Goal: Task Accomplishment & Management: Use online tool/utility

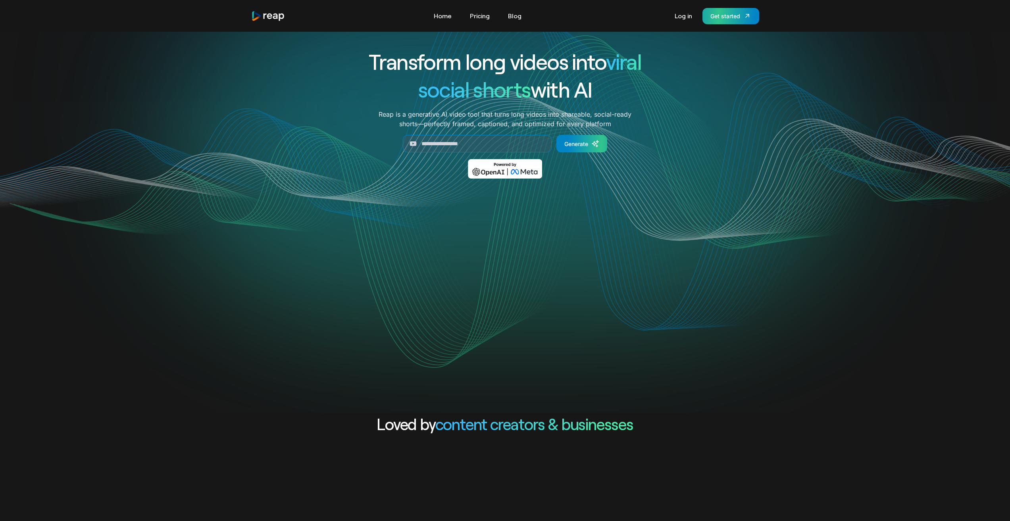
click at [730, 21] on link "Get started" at bounding box center [731, 16] width 57 height 16
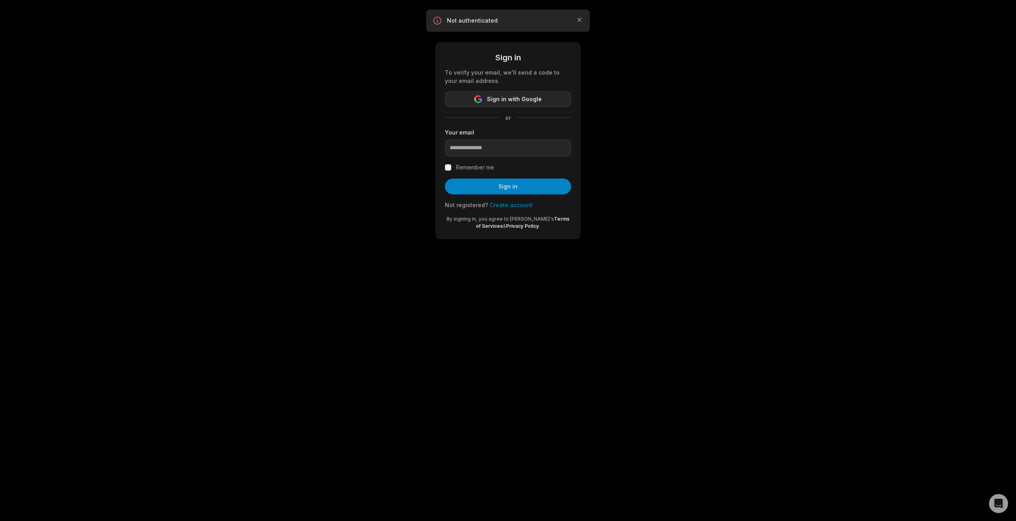
click at [525, 92] on button "Sign in with Google" at bounding box center [508, 99] width 126 height 16
click at [541, 99] on button "Sign in with Google" at bounding box center [508, 99] width 126 height 16
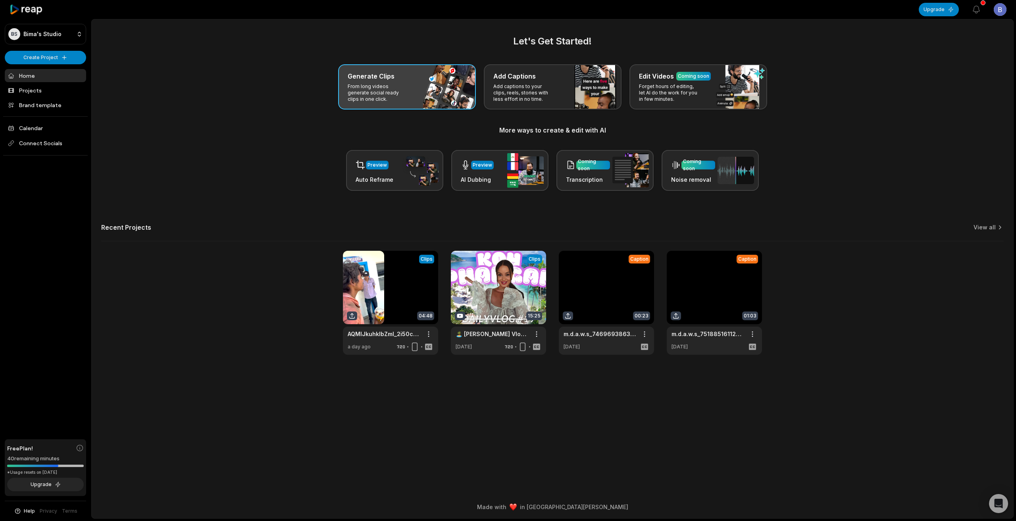
click at [418, 90] on div "Generate Clips From long videos generate social ready clips in one click." at bounding box center [407, 86] width 138 height 45
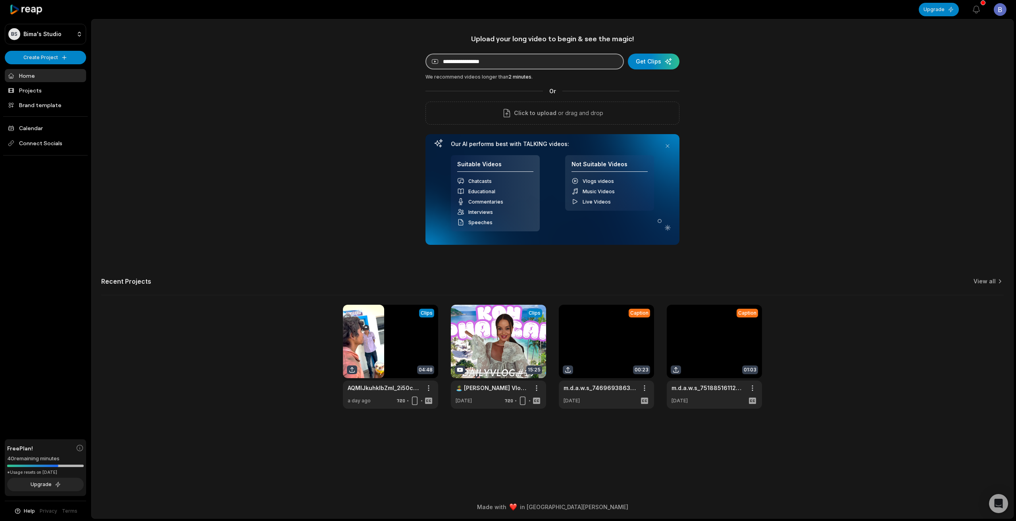
click at [483, 69] on input at bounding box center [525, 62] width 198 height 16
paste input "**********"
type input "**********"
click at [651, 63] on div "submit" at bounding box center [654, 62] width 52 height 16
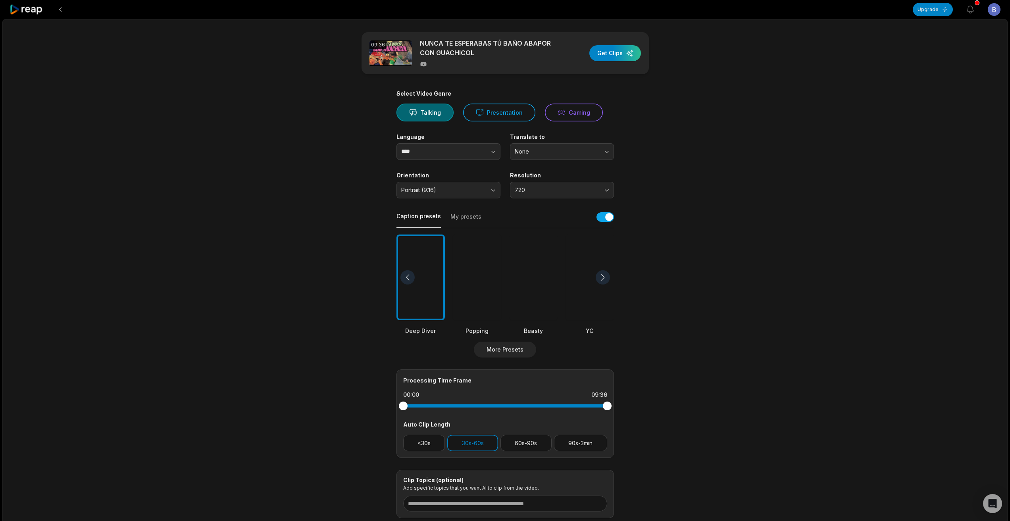
click at [547, 312] on div at bounding box center [533, 278] width 48 height 86
click at [474, 449] on button "30s-60s" at bounding box center [472, 443] width 51 height 16
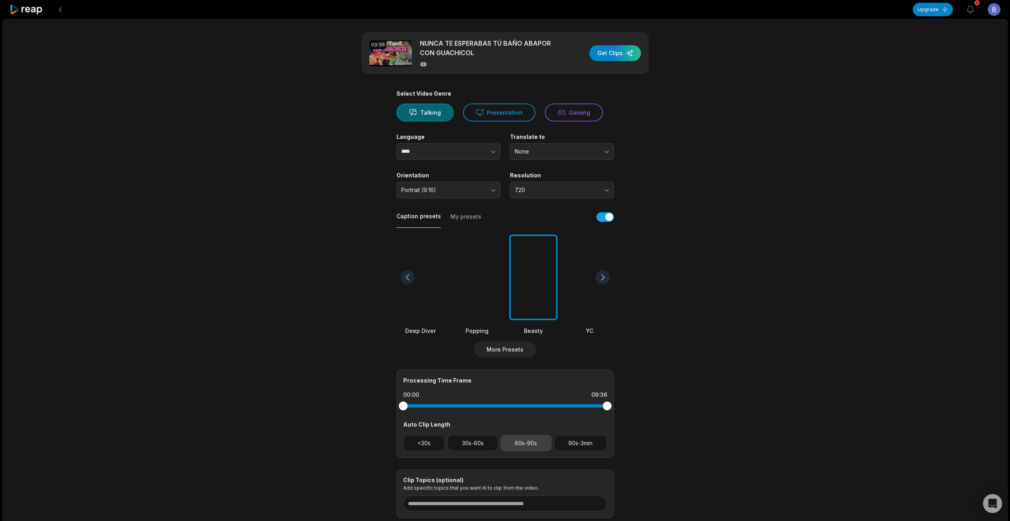
click at [515, 442] on button "60s-90s" at bounding box center [526, 443] width 51 height 16
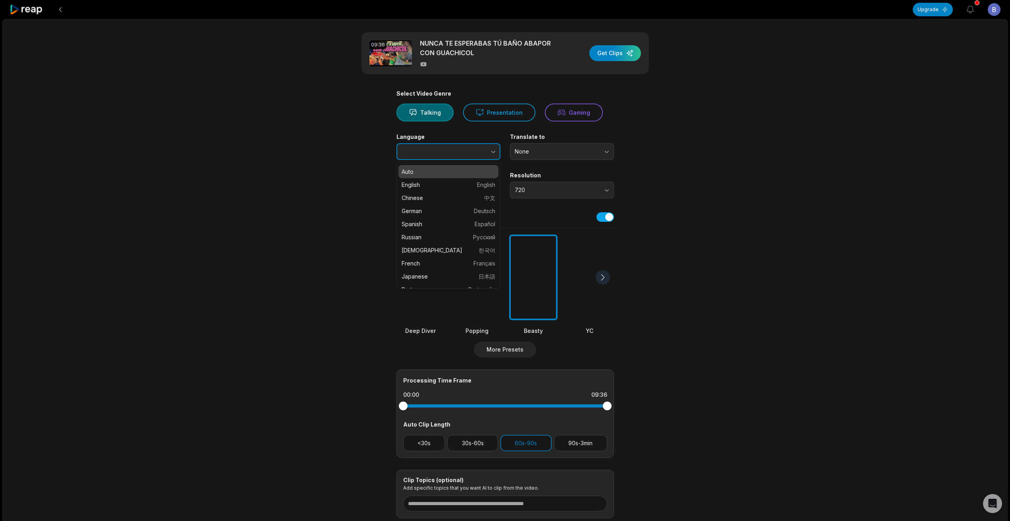
click at [474, 148] on button "button" at bounding box center [477, 151] width 45 height 17
type input "*******"
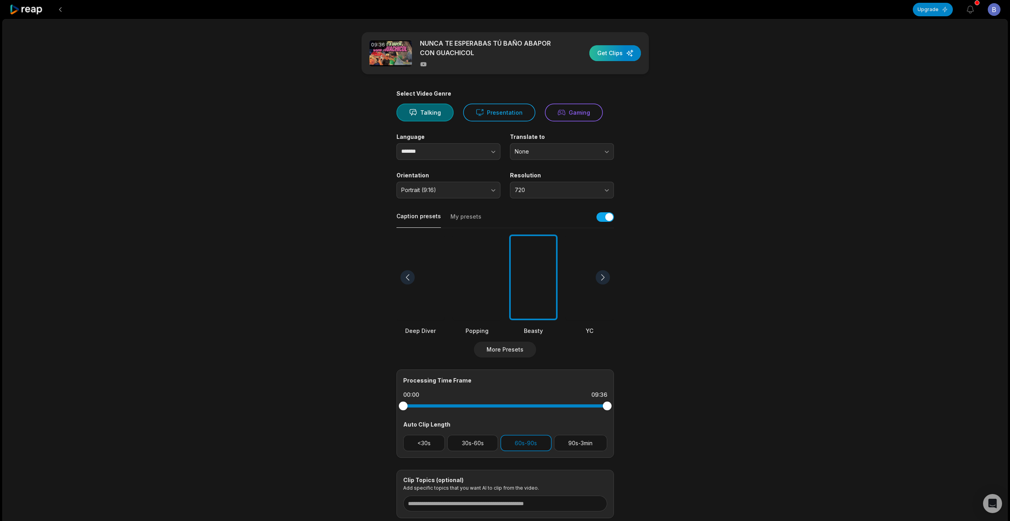
click at [619, 48] on div "button" at bounding box center [615, 53] width 52 height 16
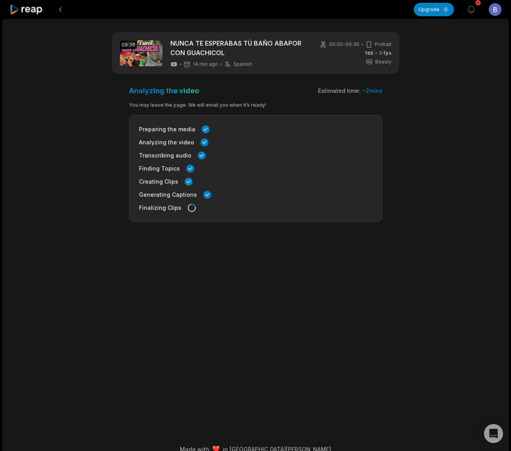
click at [420, 248] on main "09:36 NUNCA TE ESPERABAS TÚ BAÑO ABAPOR CON GUACHICOL 14 min ago Spanish es 00:…" at bounding box center [256, 218] width 384 height 372
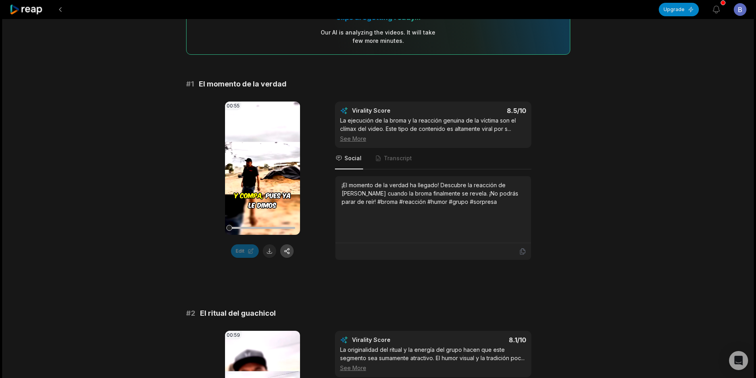
scroll to position [119, 0]
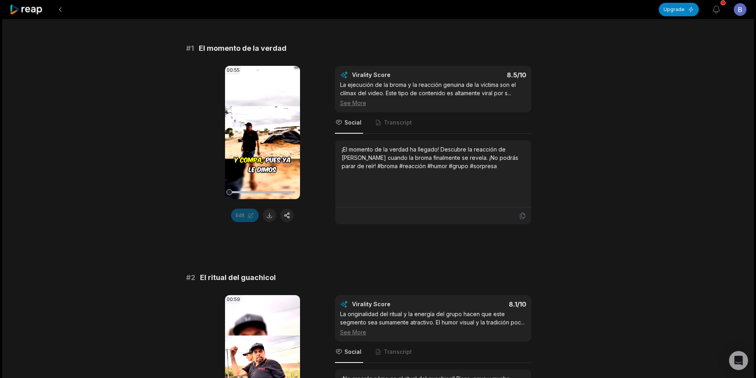
drag, startPoint x: 268, startPoint y: 218, endPoint x: 264, endPoint y: 219, distance: 4.0
click at [264, 219] on button at bounding box center [269, 215] width 13 height 13
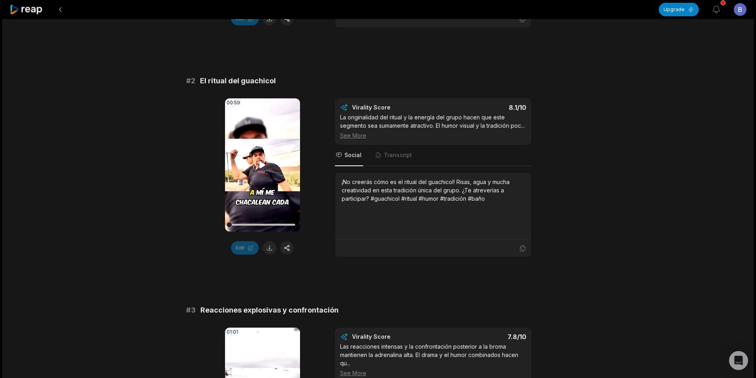
scroll to position [318, 0]
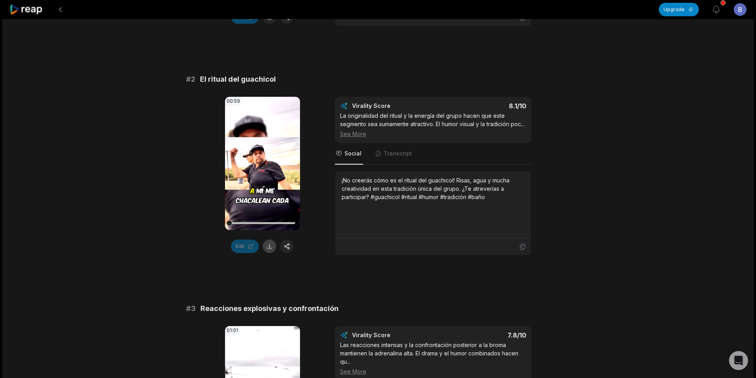
click at [268, 247] on button at bounding box center [269, 246] width 13 height 13
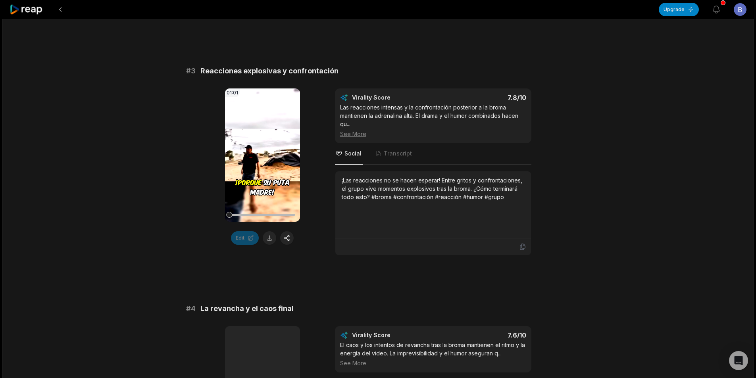
scroll to position [556, 0]
click at [275, 245] on button at bounding box center [269, 237] width 13 height 13
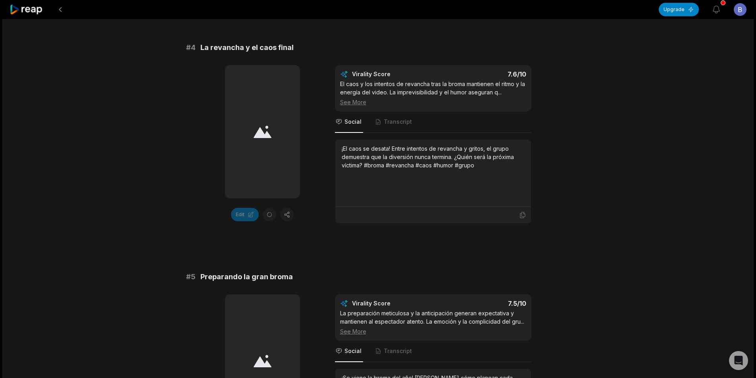
scroll to position [794, 0]
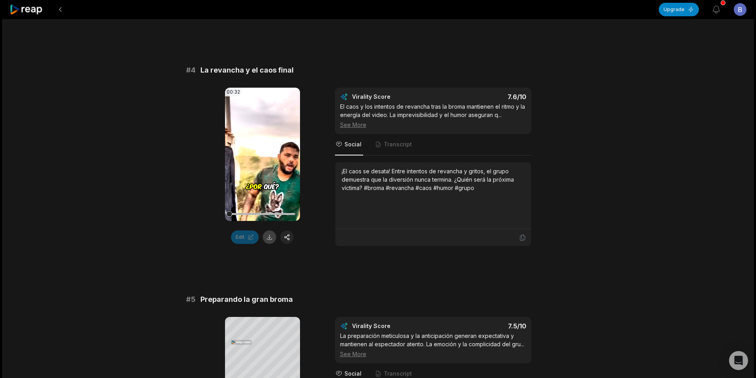
click at [273, 244] on button at bounding box center [269, 237] width 13 height 13
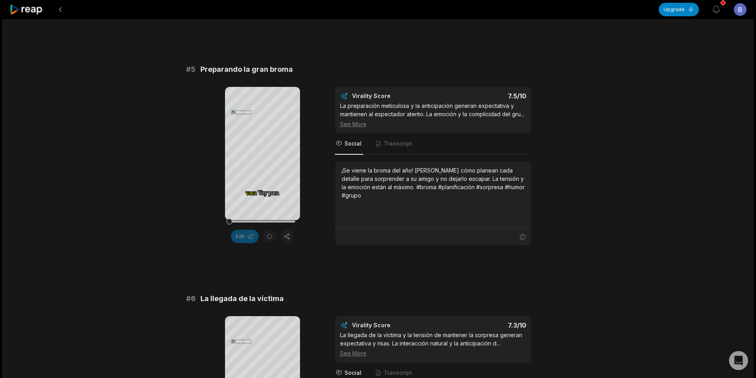
scroll to position [1015, 0]
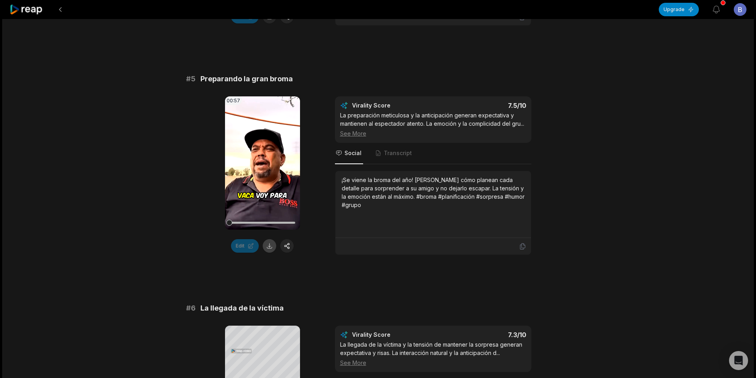
click at [269, 253] on button at bounding box center [269, 245] width 13 height 13
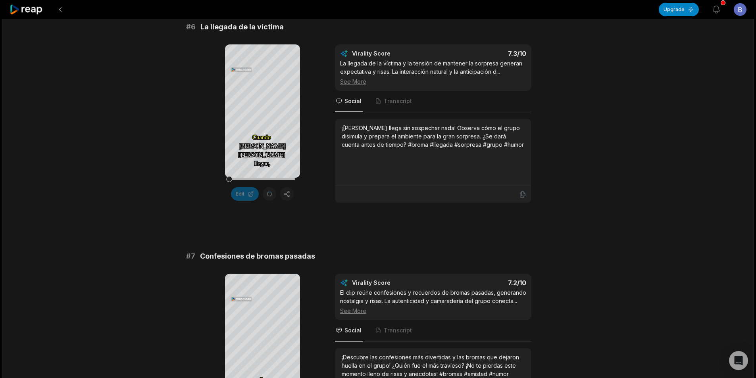
scroll to position [1292, 0]
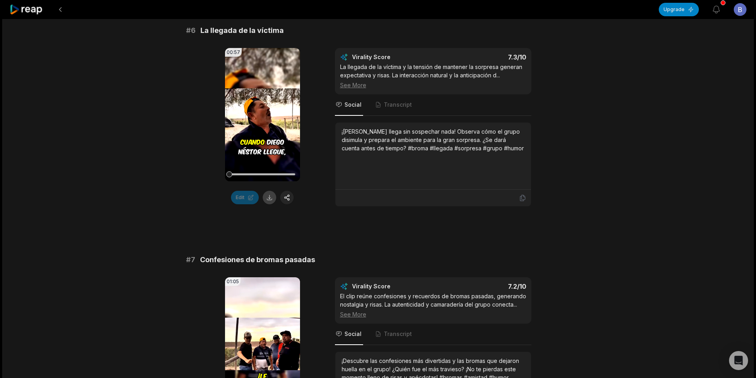
click at [271, 204] on button at bounding box center [269, 197] width 13 height 13
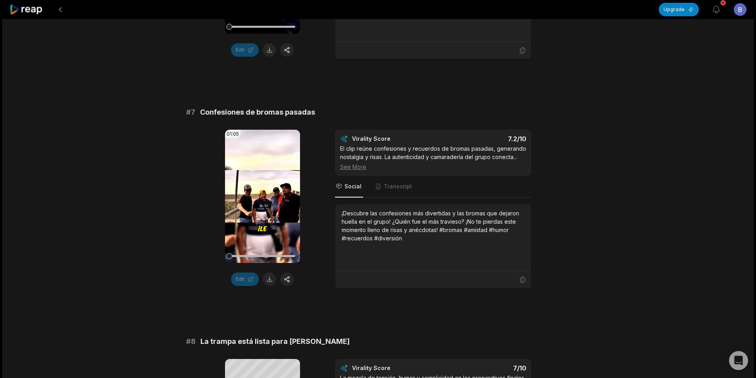
scroll to position [1491, 0]
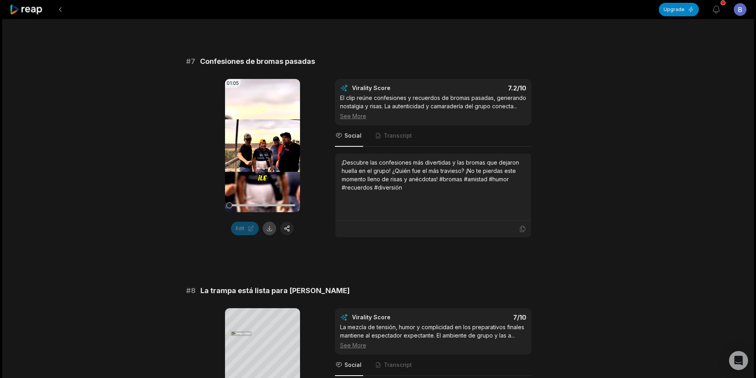
click at [266, 235] on button at bounding box center [269, 228] width 13 height 13
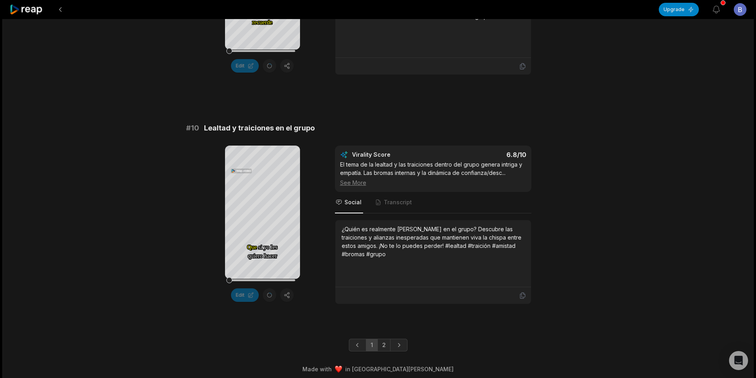
scroll to position [2126, 0]
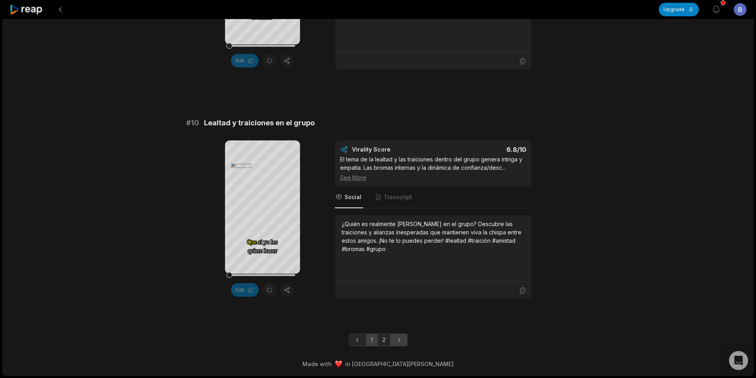
click at [391, 336] on link "Next page" at bounding box center [398, 340] width 17 height 13
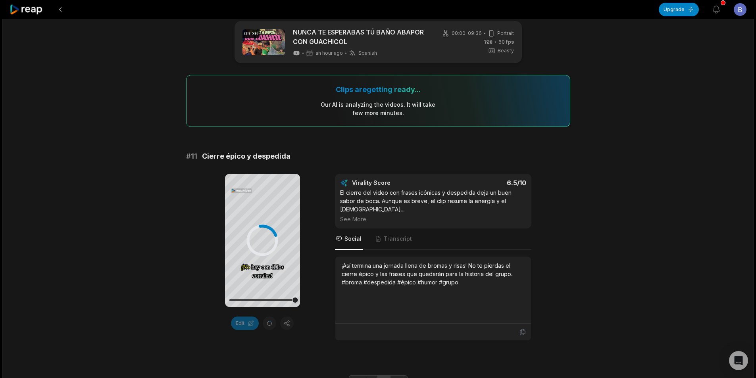
scroll to position [44, 0]
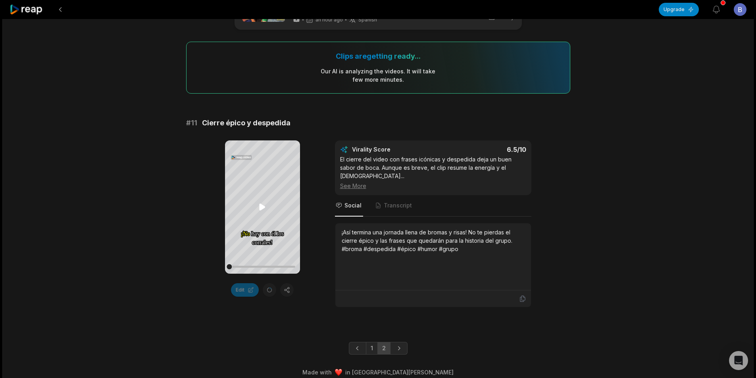
click at [264, 206] on icon at bounding box center [263, 207] width 10 height 10
click at [350, 342] on link "Previous page" at bounding box center [357, 348] width 17 height 13
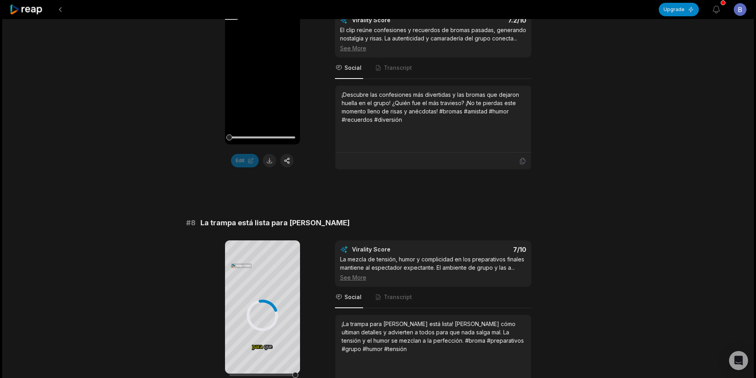
scroll to position [1672, 0]
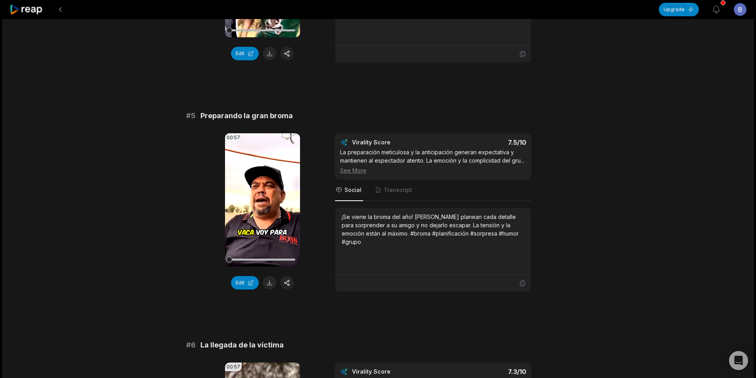
scroll to position [911, 0]
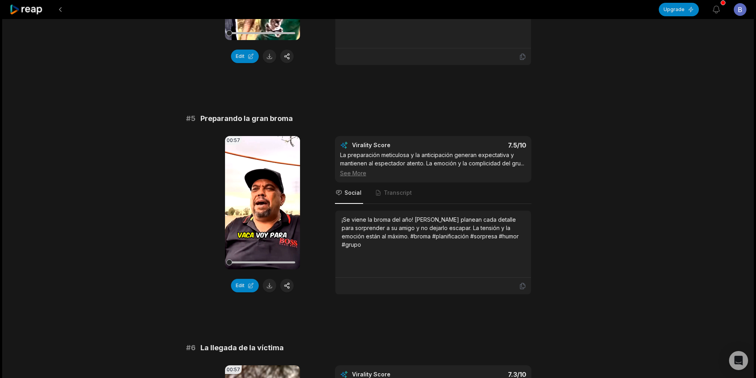
click at [35, 8] on icon at bounding box center [27, 9] width 34 height 11
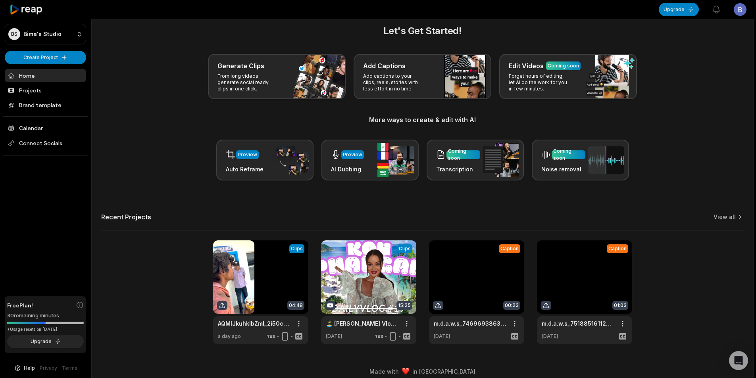
scroll to position [18, 0]
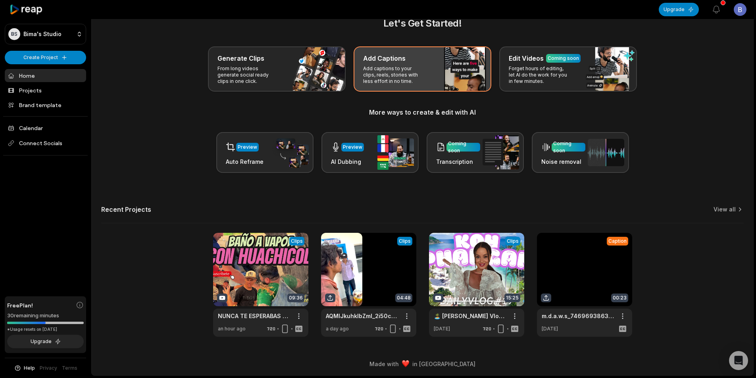
click at [439, 74] on div "Add Captions Add captions to your clips, reels, stories with less effort in no …" at bounding box center [423, 68] width 138 height 45
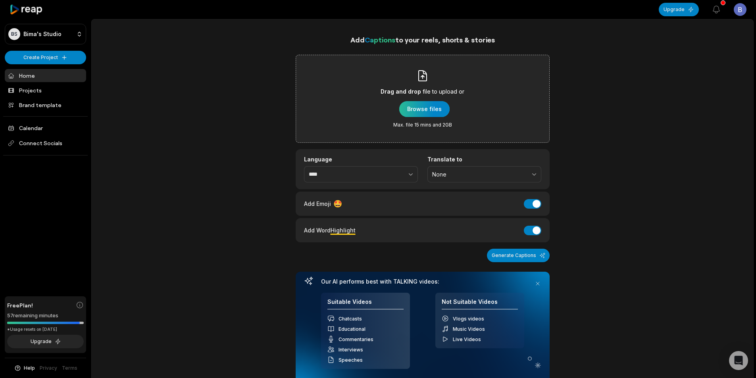
click at [419, 110] on div "button" at bounding box center [424, 109] width 50 height 16
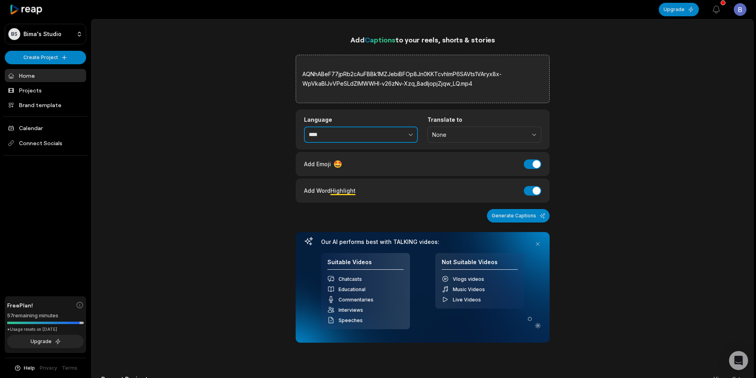
click at [358, 133] on input "****" at bounding box center [361, 135] width 114 height 17
click at [411, 133] on icon "button" at bounding box center [411, 135] width 8 height 8
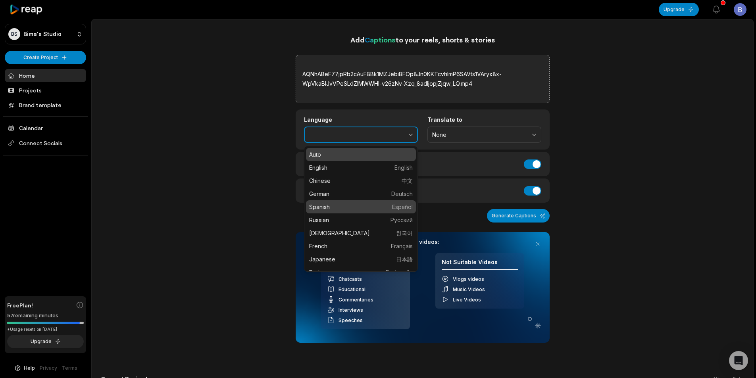
type input "*******"
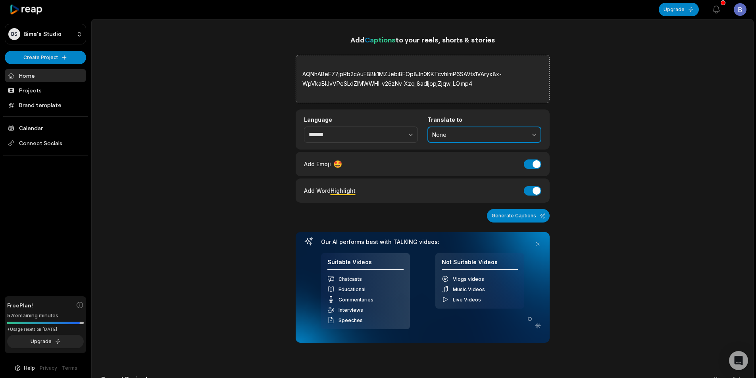
click at [487, 129] on button "None" at bounding box center [485, 135] width 114 height 17
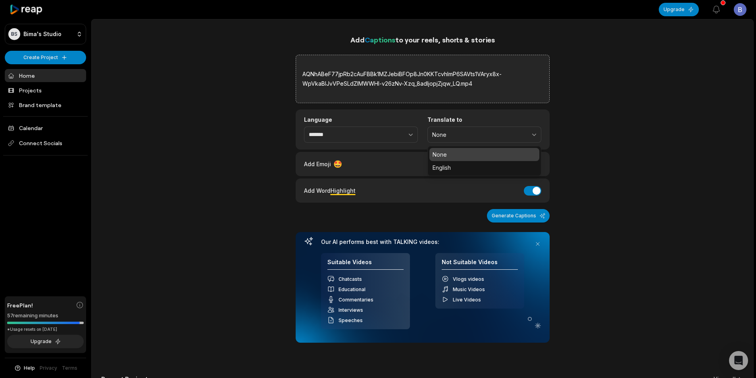
click at [460, 154] on p "None" at bounding box center [485, 154] width 104 height 8
click at [533, 192] on button "Add Word Highlight" at bounding box center [532, 191] width 17 height 10
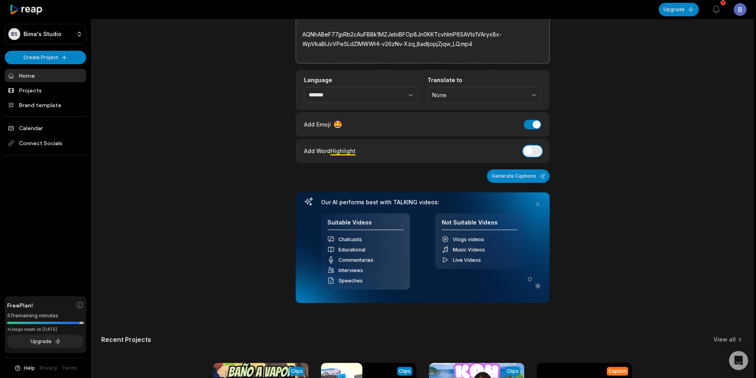
scroll to position [11, 0]
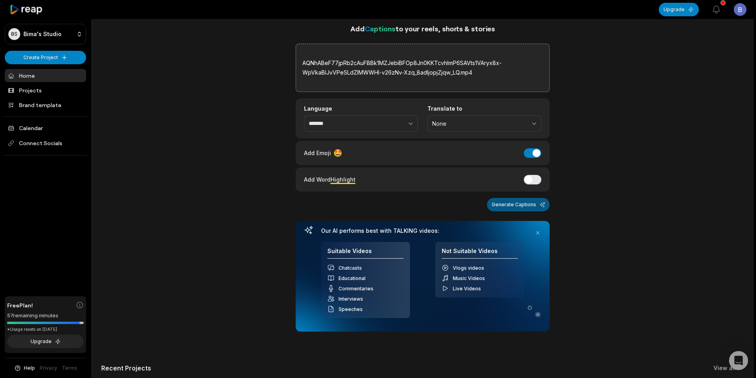
click at [525, 203] on button "Generate Captions" at bounding box center [518, 204] width 63 height 13
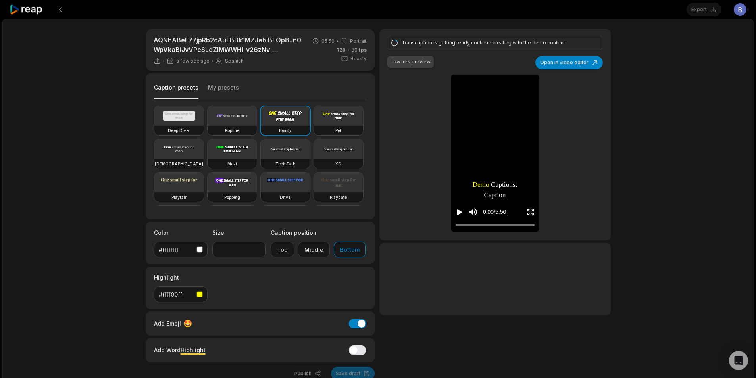
click at [458, 208] on icon "Play video" at bounding box center [460, 212] width 8 height 8
click at [289, 119] on video at bounding box center [285, 116] width 49 height 20
click at [256, 250] on input "**" at bounding box center [239, 250] width 54 height 16
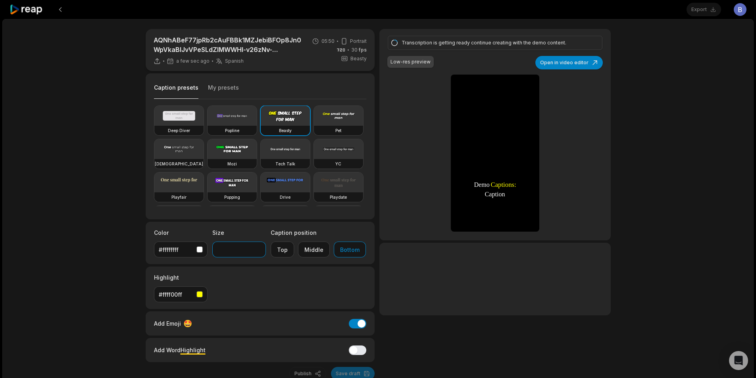
click at [256, 250] on input "**" at bounding box center [239, 250] width 54 height 16
click at [461, 212] on icon "Pause video" at bounding box center [460, 213] width 1 height 6
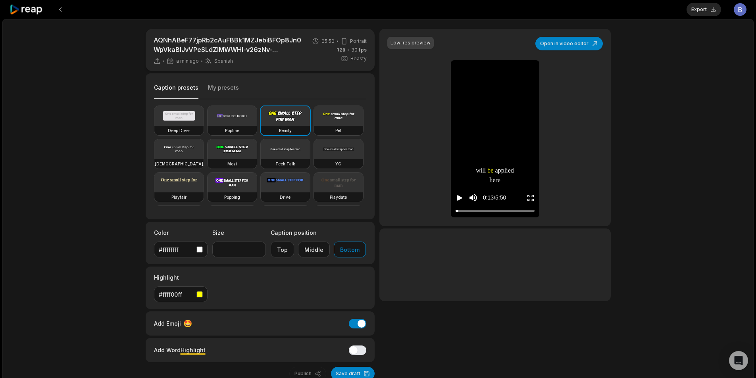
type input "**"
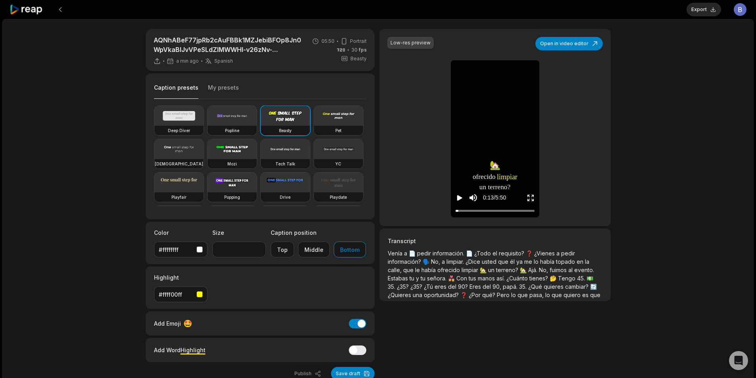
click at [456, 198] on icon "Play video" at bounding box center [460, 198] width 8 height 8
click at [708, 10] on button "Export" at bounding box center [704, 9] width 35 height 13
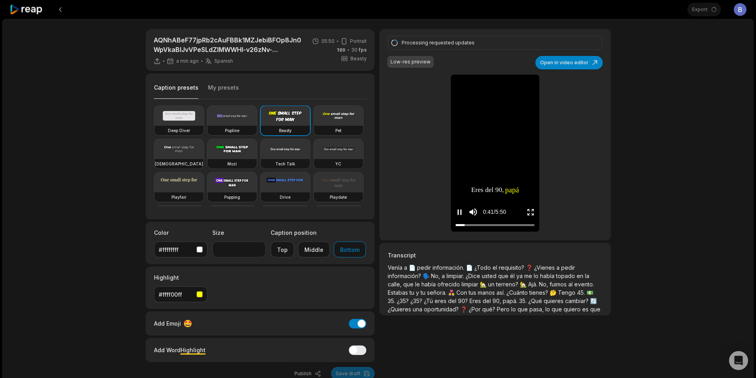
click at [457, 213] on icon "Pause video" at bounding box center [460, 212] width 8 height 8
click at [710, 8] on div "Export Open user menu" at bounding box center [717, 9] width 59 height 19
click at [708, 12] on div "Export Open user menu" at bounding box center [717, 9] width 59 height 19
click at [709, 10] on div "Export Open user menu" at bounding box center [717, 9] width 59 height 19
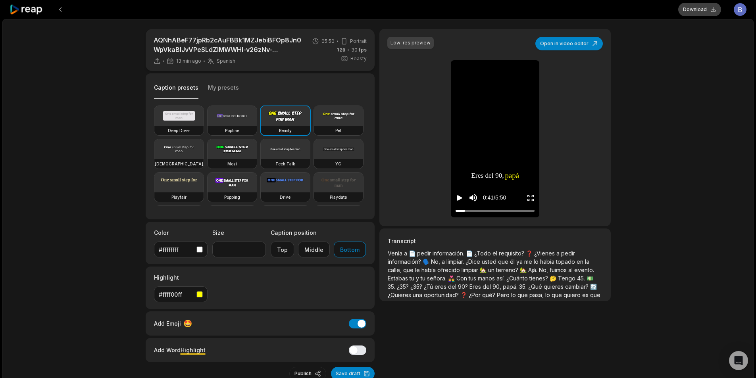
click at [691, 9] on button "Download" at bounding box center [699, 9] width 43 height 13
